Goal: Check status

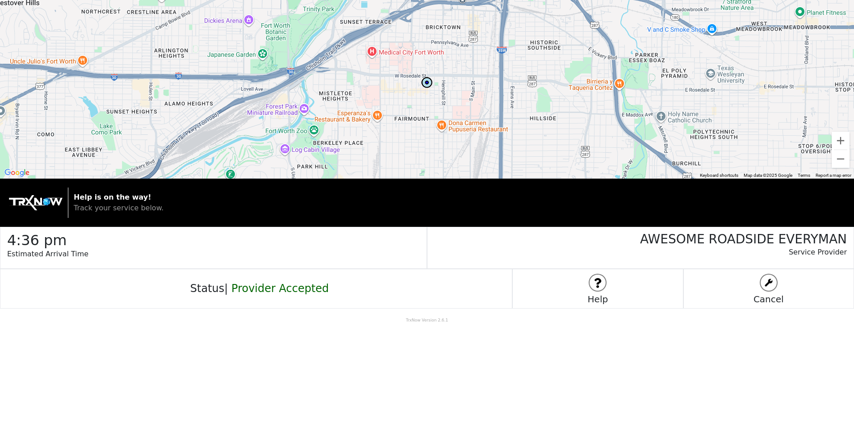
click at [427, 80] on img at bounding box center [427, 82] width 13 height 13
click at [423, 80] on img at bounding box center [427, 82] width 13 height 13
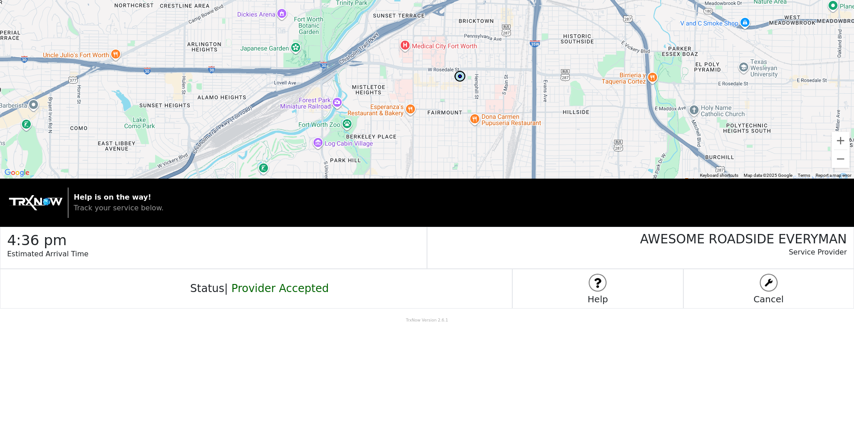
click at [786, 299] on h5 "Cancel" at bounding box center [769, 299] width 170 height 11
click at [598, 280] on img at bounding box center [598, 283] width 16 height 16
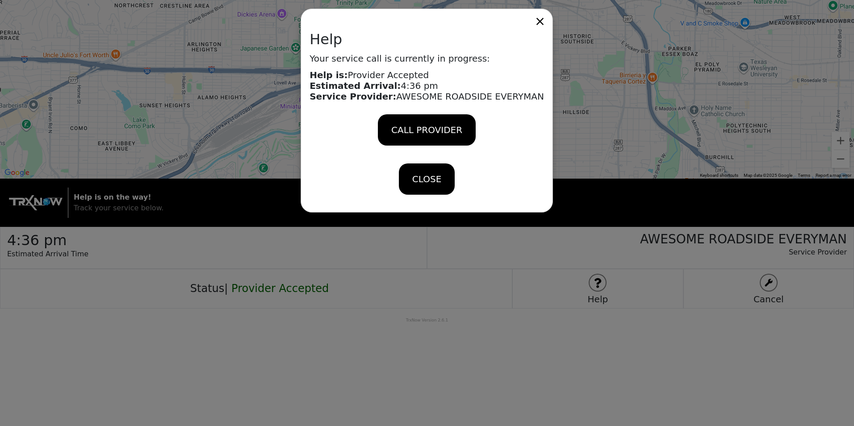
drag, startPoint x: 512, startPoint y: 228, endPoint x: 398, endPoint y: 173, distance: 126.1
click at [511, 227] on div "Help Your service call is currently in progress: Help is: Provider Accepted Est…" at bounding box center [427, 213] width 854 height 426
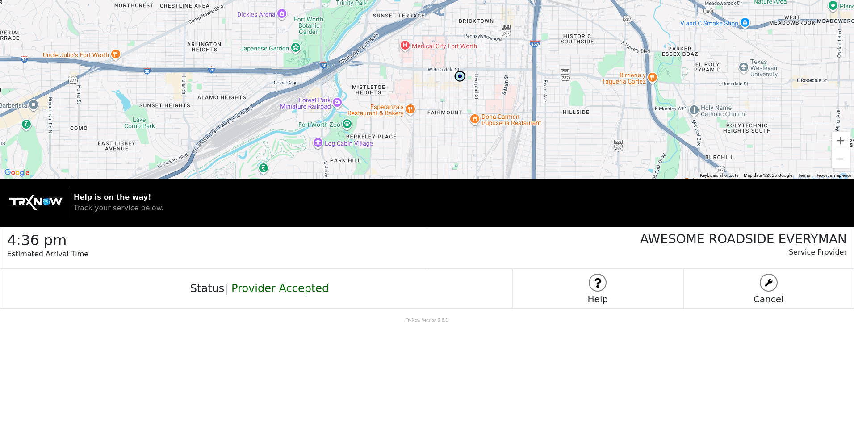
click at [757, 278] on div "Cancel" at bounding box center [769, 289] width 171 height 40
click at [763, 280] on img at bounding box center [769, 283] width 16 height 16
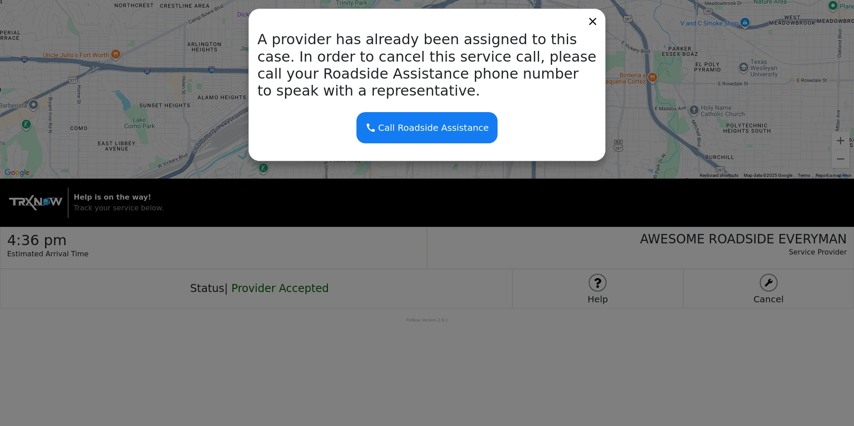
click at [765, 281] on div "A provider has already been assigned to this case. In order to cancel this serv…" at bounding box center [427, 213] width 854 height 426
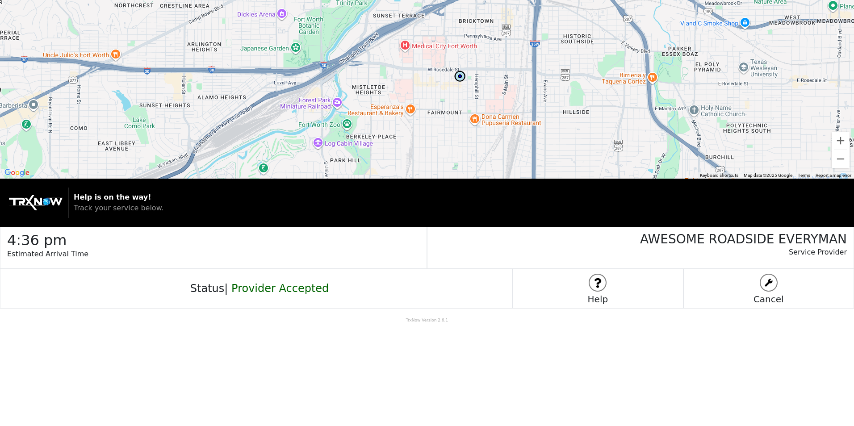
click at [765, 281] on img at bounding box center [769, 283] width 16 height 16
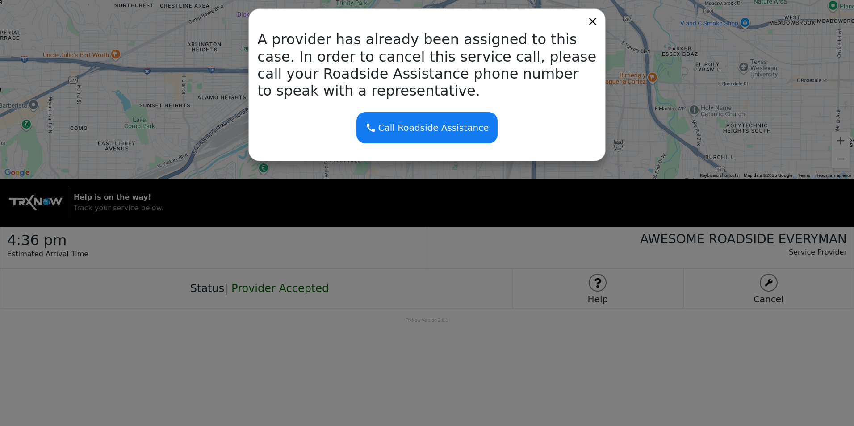
click at [765, 281] on div "A provider has already been assigned to this case. In order to cancel this serv…" at bounding box center [427, 213] width 854 height 426
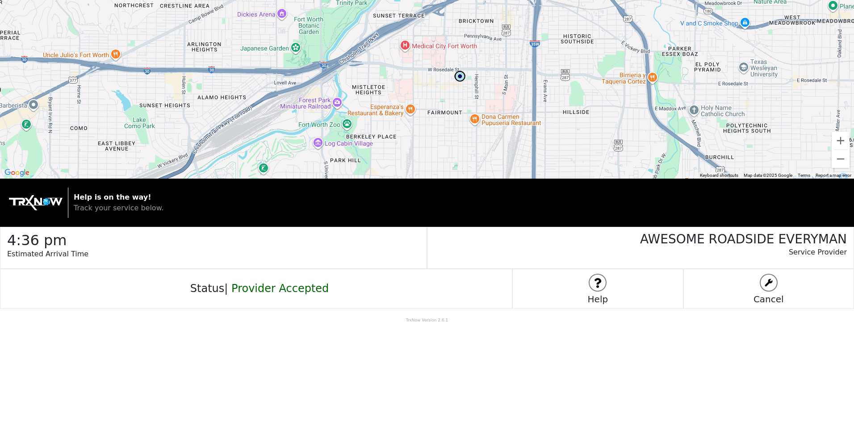
click at [244, 290] on span "Provider Accepted" at bounding box center [279, 288] width 97 height 13
click at [234, 294] on h4 "Status | Provider Accepted" at bounding box center [256, 288] width 145 height 13
drag, startPoint x: 275, startPoint y: 290, endPoint x: 300, endPoint y: 288, distance: 25.1
click at [277, 290] on span "Provider Accepted" at bounding box center [279, 288] width 97 height 13
click at [300, 288] on span "Provider Accepted" at bounding box center [279, 288] width 97 height 13
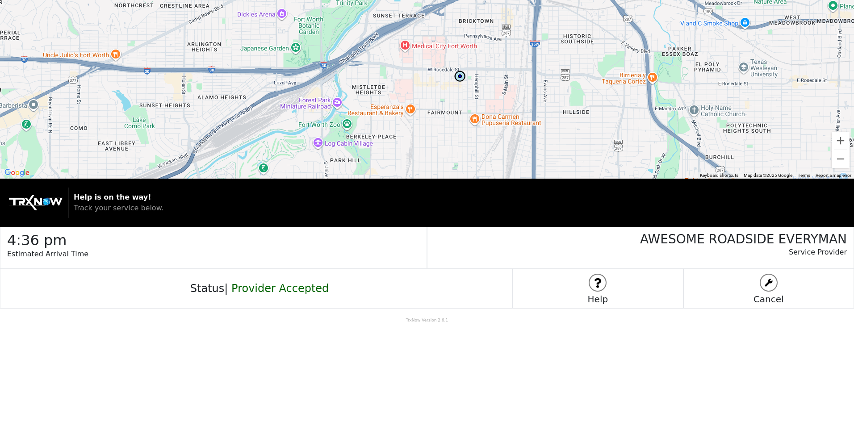
drag, startPoint x: 53, startPoint y: 266, endPoint x: 59, endPoint y: 250, distance: 17.0
click at [52, 265] on p "Estimated Arrival Time" at bounding box center [217, 259] width 420 height 20
click at [59, 250] on p "Estimated Arrival Time" at bounding box center [217, 259] width 420 height 20
drag, startPoint x: 91, startPoint y: 219, endPoint x: 135, endPoint y: 201, distance: 48.3
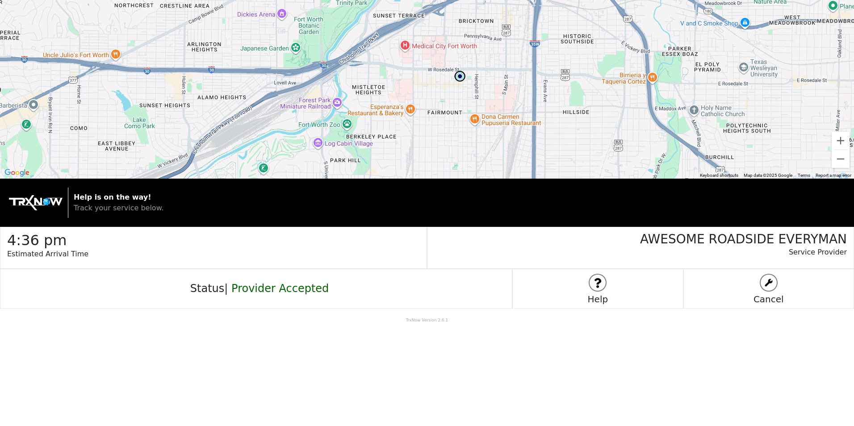
click at [99, 216] on div "Help is on the way! Track your service below." at bounding box center [427, 203] width 854 height 48
click at [138, 201] on p "Help is on the way! Track your service below." at bounding box center [460, 202] width 772 height 21
